Goal: Navigation & Orientation: Understand site structure

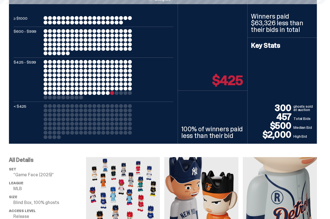
scroll to position [185, 0]
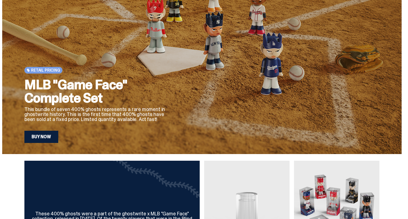
scroll to position [167, 0]
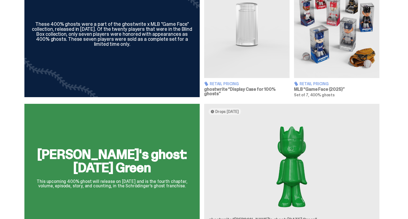
scroll to position [235, 0]
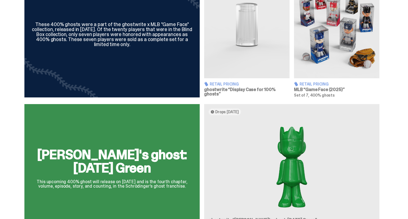
click at [247, 72] on img at bounding box center [247, 24] width 86 height 107
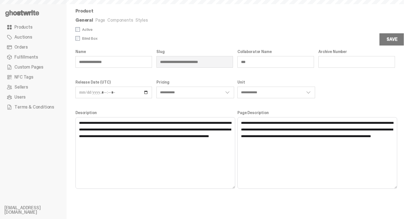
click at [11, 29] on span at bounding box center [10, 27] width 6 height 6
click at [24, 88] on span "Sellers" at bounding box center [21, 87] width 14 height 4
click at [26, 87] on span "Sellers" at bounding box center [21, 87] width 14 height 4
click at [26, 109] on span "Terms & Conditions" at bounding box center [34, 107] width 40 height 4
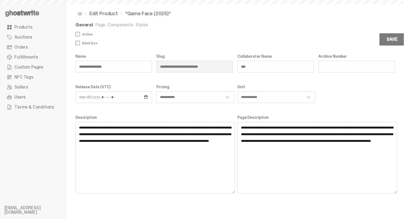
click at [25, 106] on span "Terms & Conditions" at bounding box center [34, 107] width 40 height 4
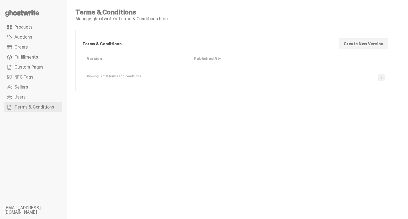
click at [32, 97] on link "Users" at bounding box center [33, 97] width 58 height 10
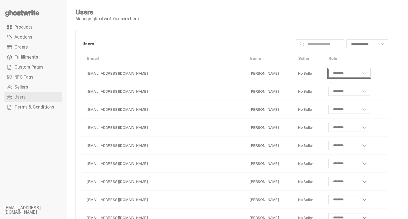
click at [337, 74] on select "**********" at bounding box center [350, 73] width 42 height 9
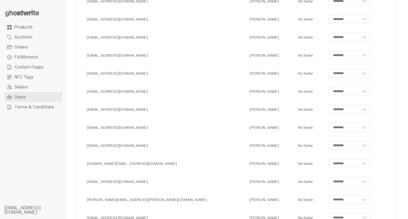
scroll to position [332, 0]
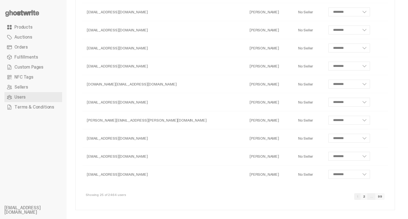
click at [383, 199] on link "99" at bounding box center [380, 196] width 9 height 7
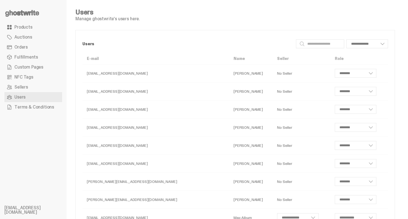
scroll to position [134, 0]
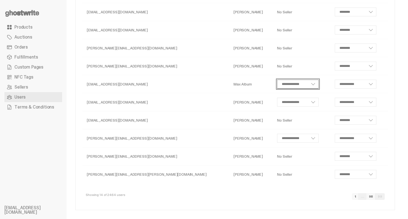
click at [295, 85] on select "**********" at bounding box center [298, 84] width 42 height 9
click at [313, 86] on form "**********" at bounding box center [301, 84] width 49 height 11
click at [335, 102] on select "**********" at bounding box center [356, 102] width 42 height 9
click at [318, 136] on form "**********" at bounding box center [301, 138] width 49 height 11
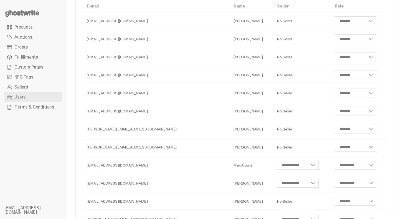
scroll to position [0, 0]
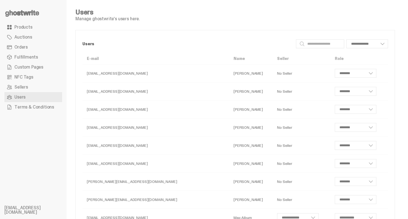
click at [23, 90] on link "Sellers" at bounding box center [33, 87] width 58 height 10
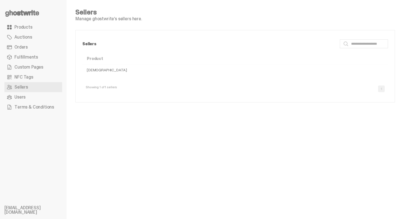
click at [101, 69] on td "[DEMOGRAPHIC_DATA]" at bounding box center [235, 69] width 306 height 11
click at [100, 74] on td "[DEMOGRAPHIC_DATA]" at bounding box center [235, 69] width 306 height 11
click at [29, 74] on link "NFC Tags" at bounding box center [33, 77] width 58 height 10
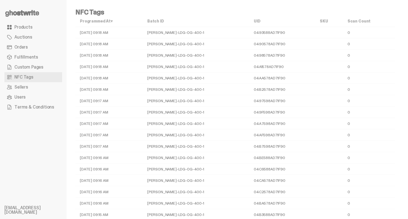
click at [35, 62] on link "Custom Pages" at bounding box center [33, 67] width 58 height 10
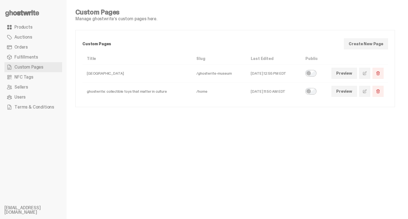
click at [34, 56] on span "Fulfillments" at bounding box center [26, 57] width 24 height 4
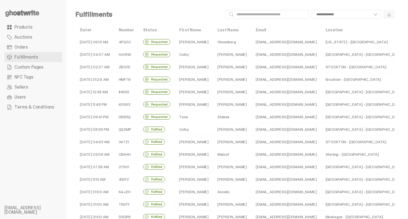
click at [33, 44] on link "Orders" at bounding box center [33, 47] width 58 height 10
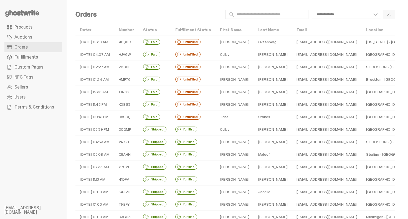
select select
